Goal: Task Accomplishment & Management: Manage account settings

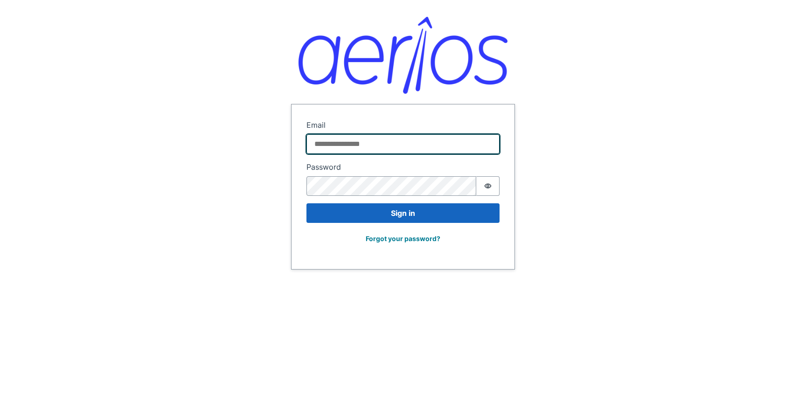
click at [362, 146] on input "Email" at bounding box center [402, 144] width 193 height 20
type input "**********"
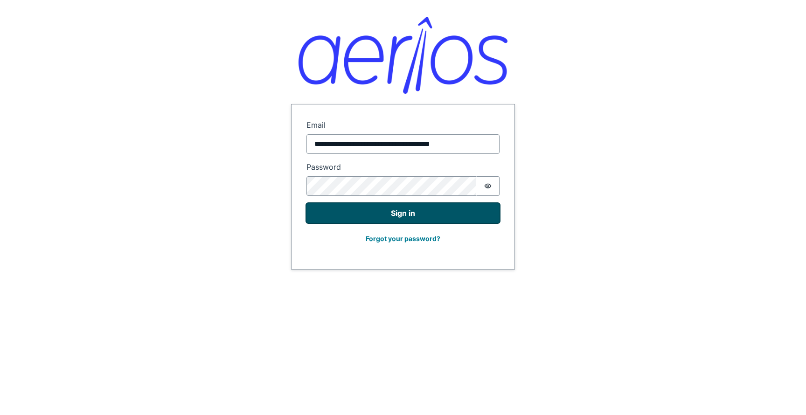
click at [390, 211] on button "Sign in" at bounding box center [402, 213] width 193 height 20
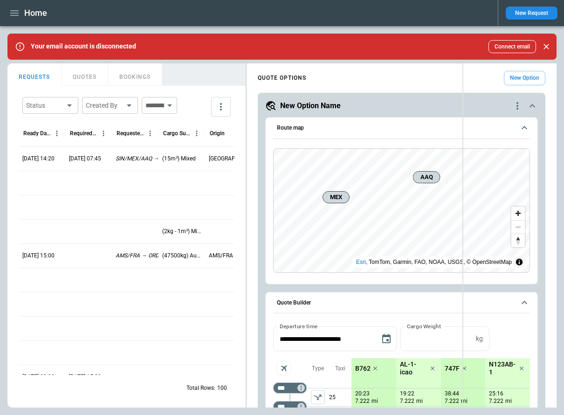
click at [467, 93] on div "**********" at bounding box center [281, 235] width 549 height 344
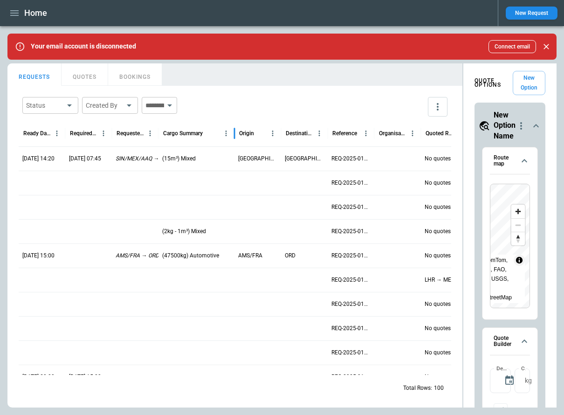
drag, startPoint x: 204, startPoint y: 129, endPoint x: 234, endPoint y: 129, distance: 29.4
click at [234, 129] on div at bounding box center [234, 133] width 5 height 26
click at [439, 109] on icon "more" at bounding box center [437, 106] width 11 height 11
click at [429, 147] on div "View Settings" at bounding box center [409, 143] width 63 height 11
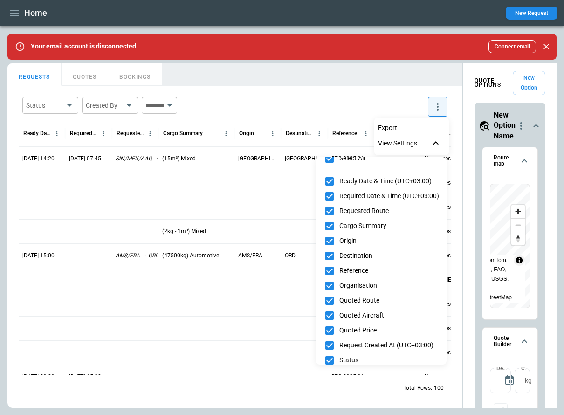
scroll to position [10, 0]
click at [366, 94] on div at bounding box center [282, 207] width 564 height 415
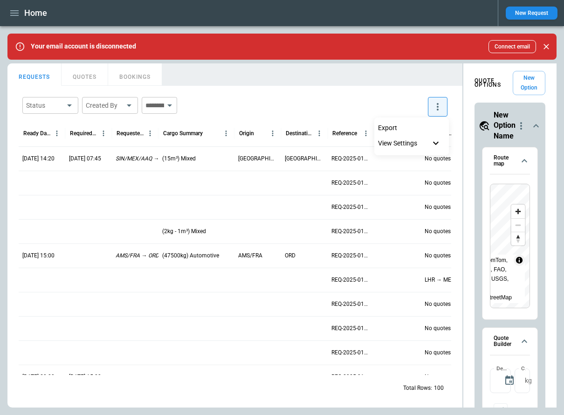
click at [414, 143] on p "View Settings" at bounding box center [397, 143] width 39 height 8
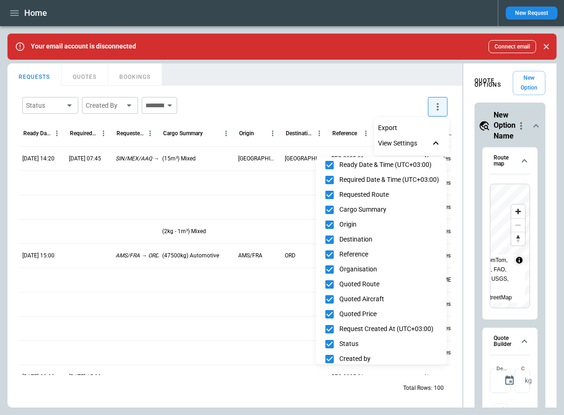
scroll to position [0, 0]
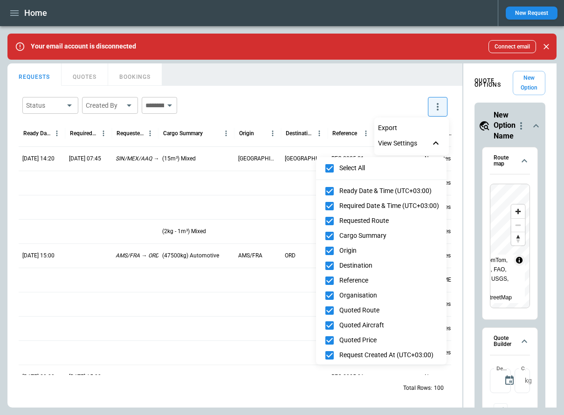
click at [252, 97] on div at bounding box center [282, 207] width 564 height 415
